Goal: Task Accomplishment & Management: Use online tool/utility

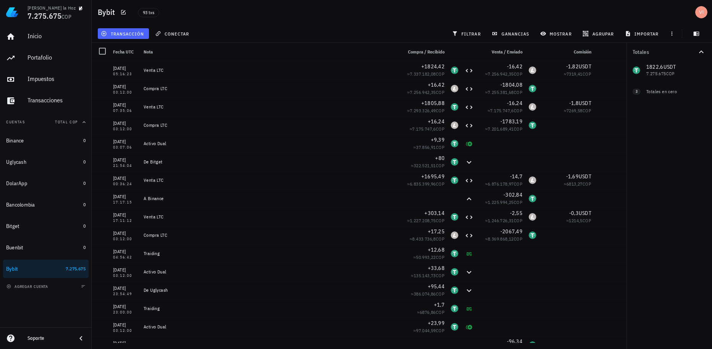
click at [134, 30] on button "transacción" at bounding box center [123, 33] width 51 height 11
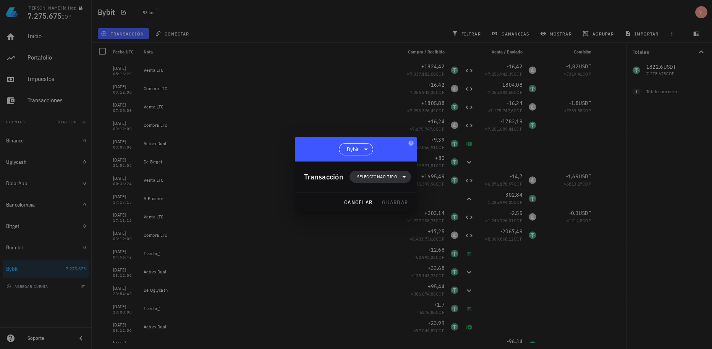
click at [354, 180] on span "Seleccionar tipo" at bounding box center [380, 177] width 52 height 12
click at [372, 244] on div "Transferencia" at bounding box center [384, 240] width 71 height 15
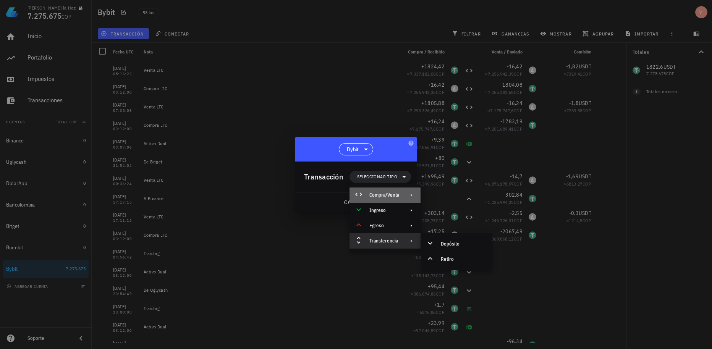
click at [376, 196] on div "Compra/Venta" at bounding box center [384, 195] width 30 height 6
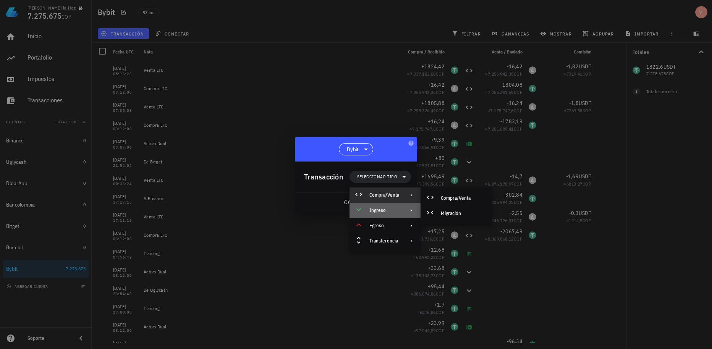
click at [396, 210] on div "Ingreso" at bounding box center [384, 210] width 30 height 6
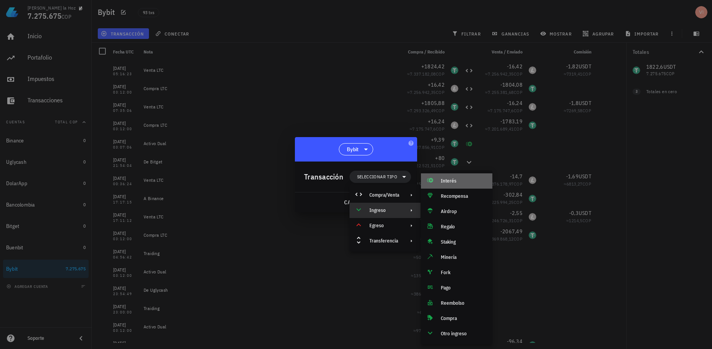
click at [474, 175] on div "Interés" at bounding box center [456, 180] width 71 height 15
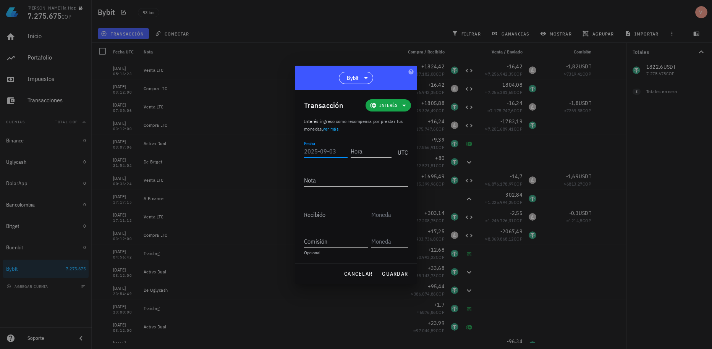
click at [334, 149] on input "Fecha" at bounding box center [326, 151] width 44 height 12
type input "[DATE]"
type input "03:12:00"
type textarea "Activo Dual"
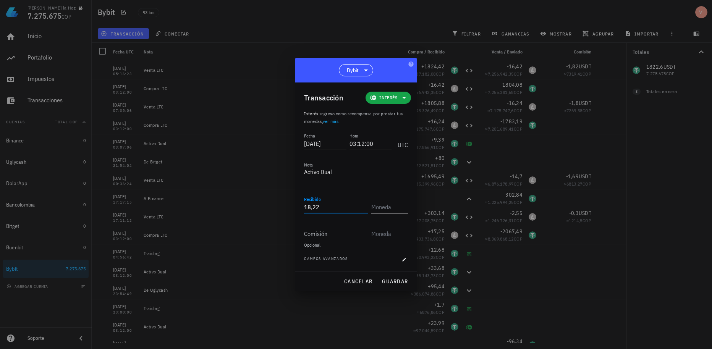
type input "18,22"
click at [383, 206] on input "text" at bounding box center [388, 207] width 35 height 12
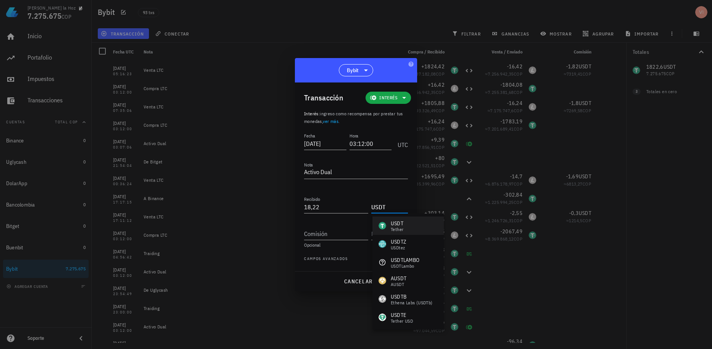
click at [406, 231] on div "USDT Tether" at bounding box center [407, 226] width 71 height 18
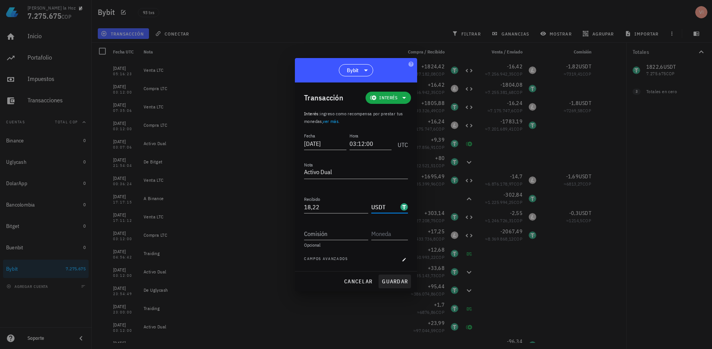
type input "USDT"
click at [406, 285] on button "guardar" at bounding box center [394, 282] width 32 height 14
